Goal: Complete application form

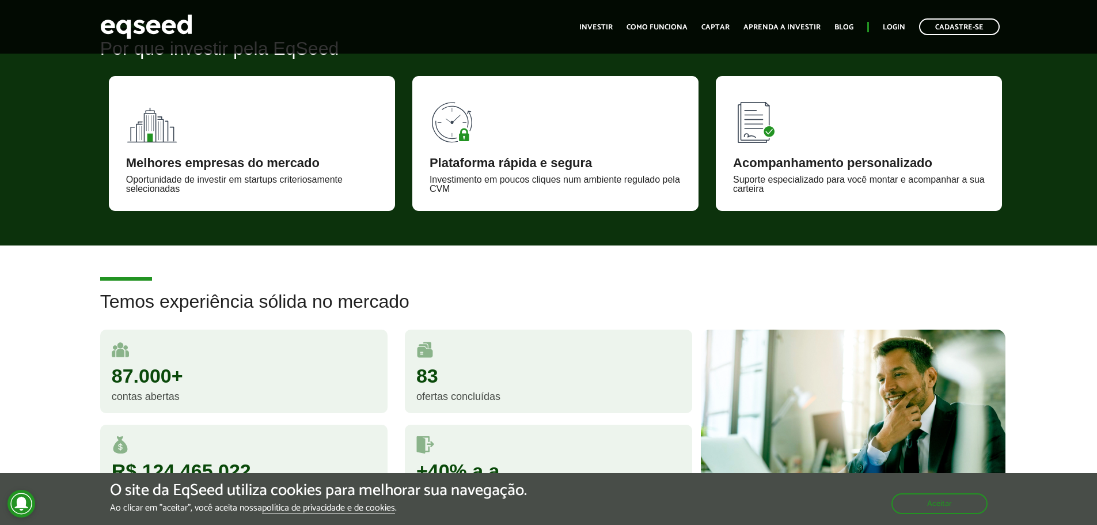
scroll to position [461, 0]
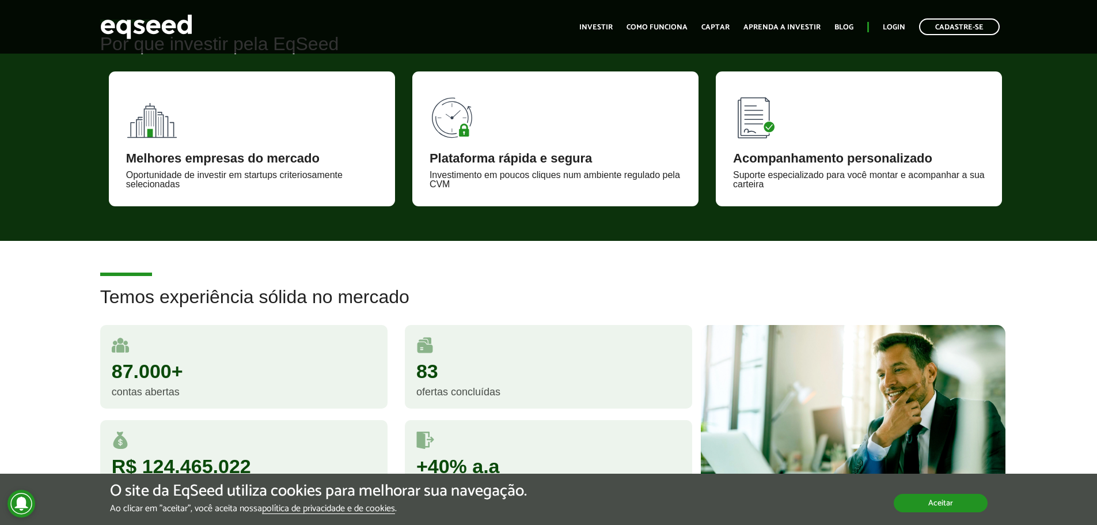
click at [913, 502] on button "Aceitar" at bounding box center [941, 502] width 94 height 18
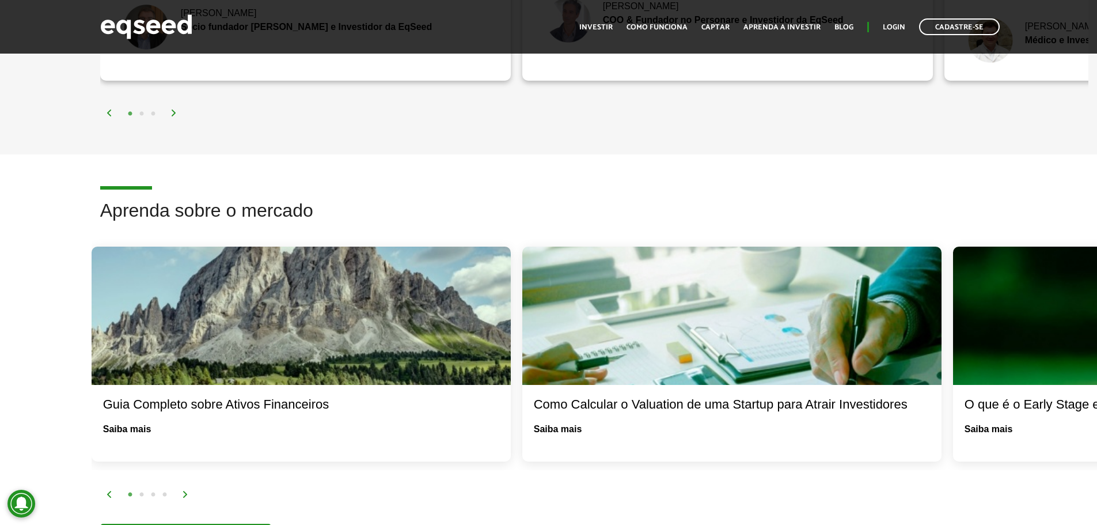
scroll to position [1670, 0]
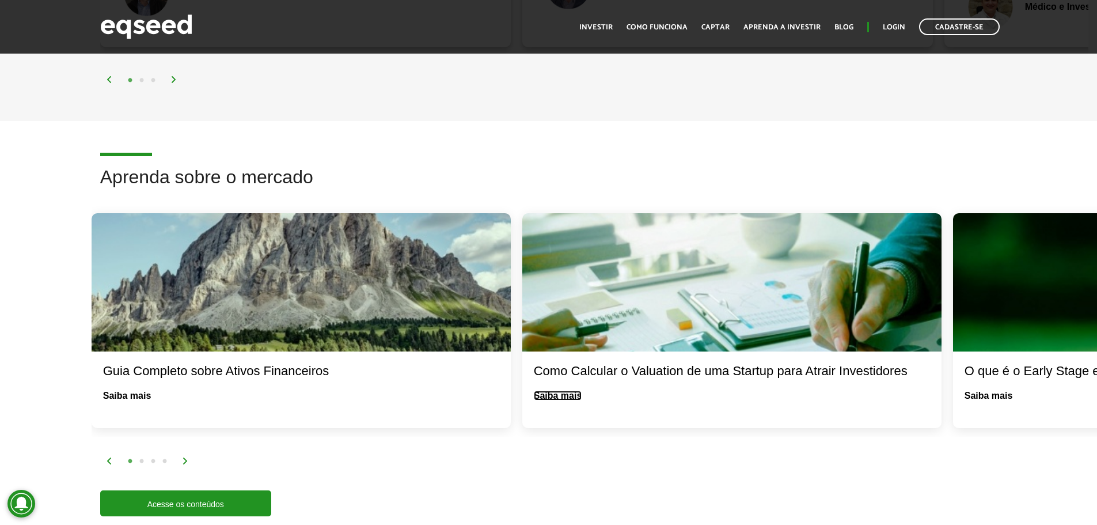
click at [553, 391] on link "Saiba mais" at bounding box center [558, 395] width 48 height 9
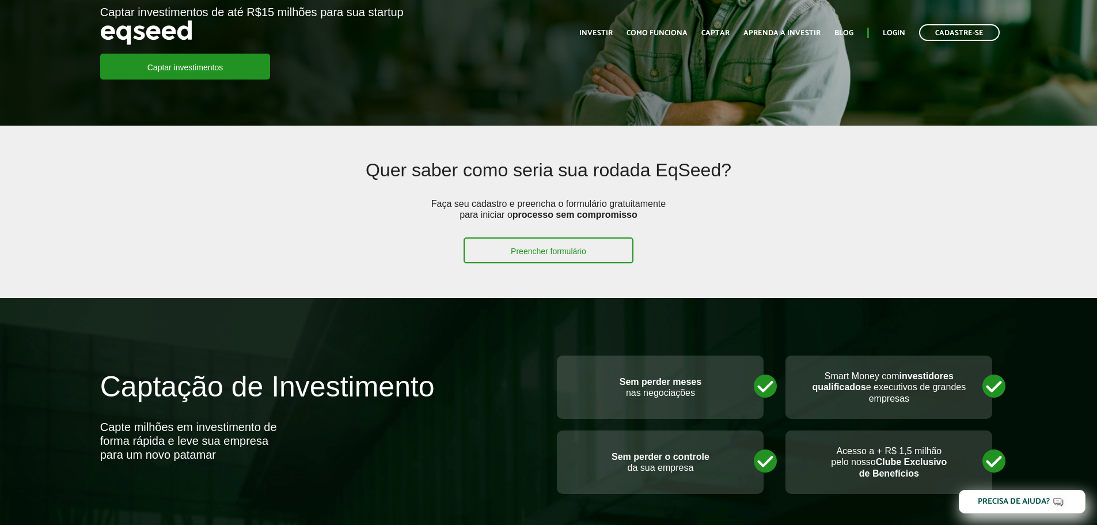
scroll to position [230, 0]
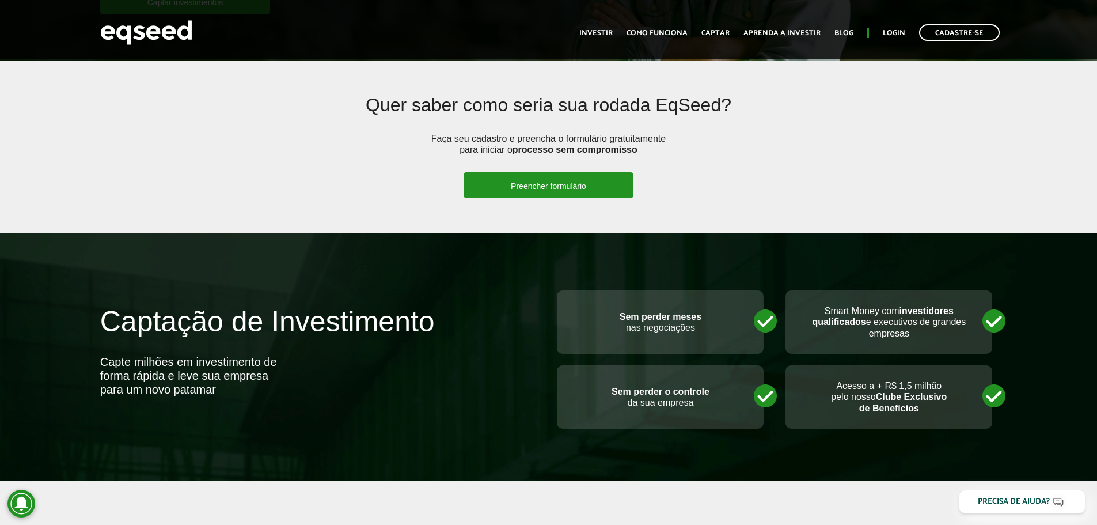
click at [607, 184] on link "Preencher formulário" at bounding box center [549, 185] width 170 height 26
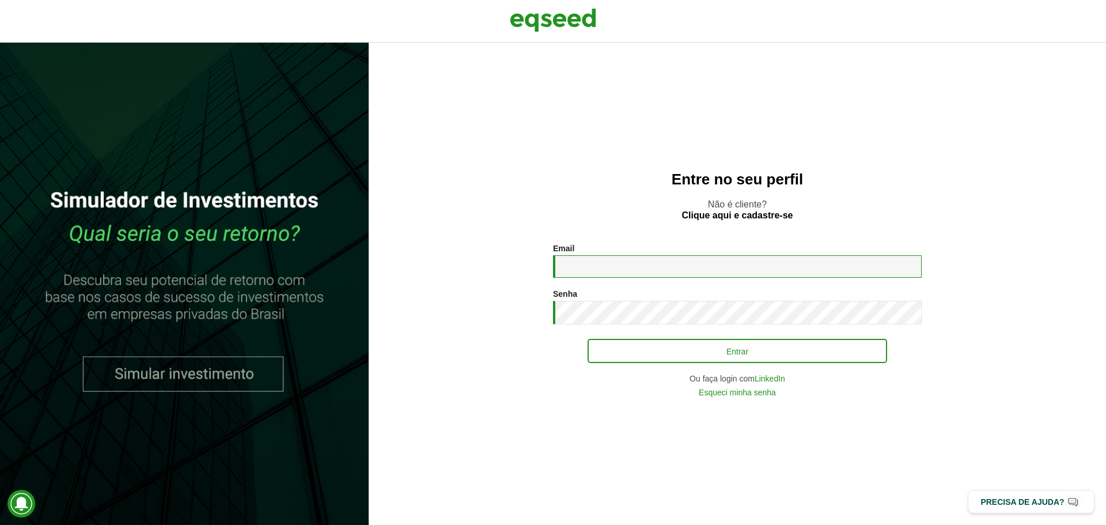
type input "**********"
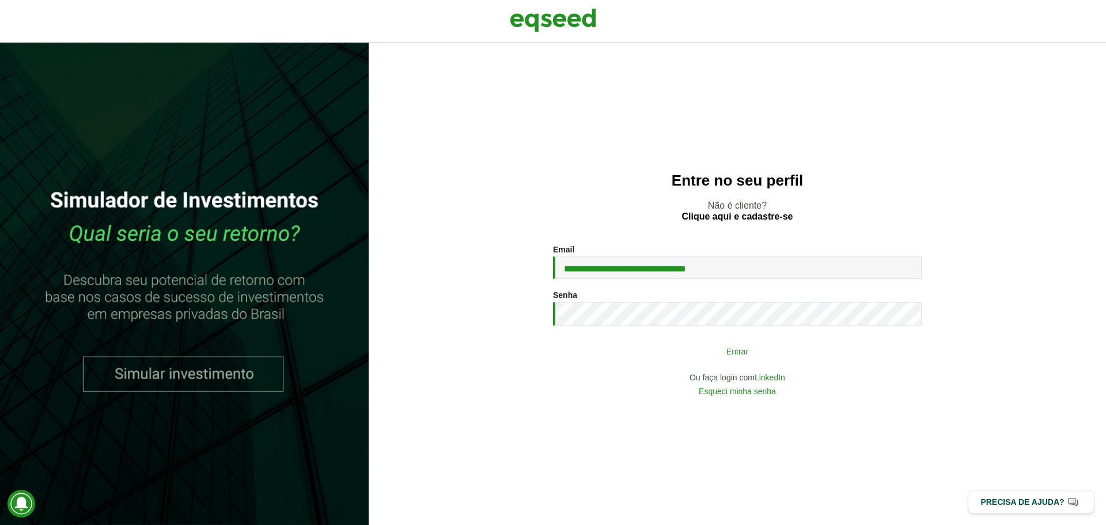
click at [717, 362] on button "Entrar" at bounding box center [736, 351] width 299 height 22
